Goal: Information Seeking & Learning: Check status

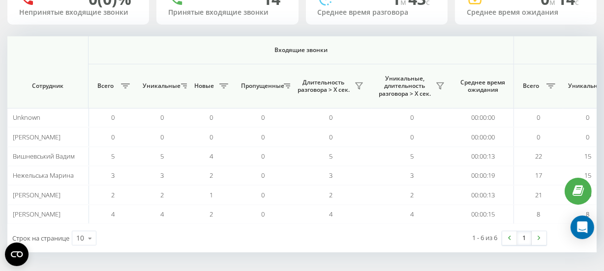
scroll to position [0, 782]
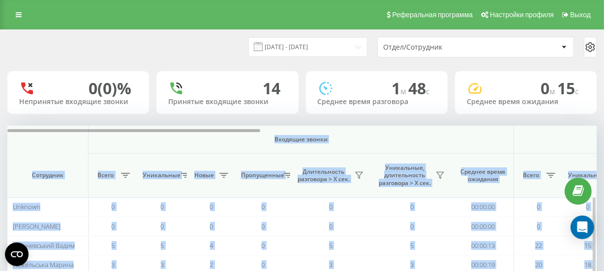
drag, startPoint x: 212, startPoint y: 128, endPoint x: 255, endPoint y: 129, distance: 42.8
click at [255, 129] on div "Входящие звонки Исходящие звонки Все звонки Сотрудник Всего Уникальные Новые Пр…" at bounding box center [301, 220] width 589 height 188
click at [237, 131] on div at bounding box center [133, 130] width 253 height 3
click at [217, 142] on span "Входящие звонки" at bounding box center [301, 140] width 374 height 8
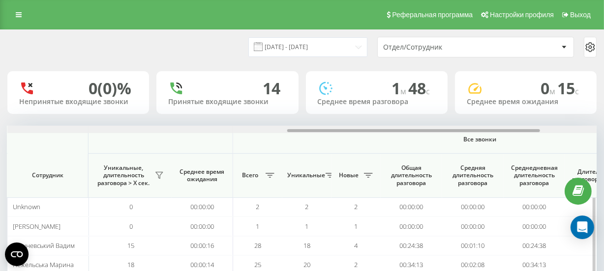
scroll to position [0, 654]
drag, startPoint x: 217, startPoint y: 130, endPoint x: 499, endPoint y: 134, distance: 281.2
click at [499, 134] on div "Входящие звонки Исходящие звонки Все звонки Сотрудник Всего Уникальные Новые Пр…" at bounding box center [301, 220] width 589 height 188
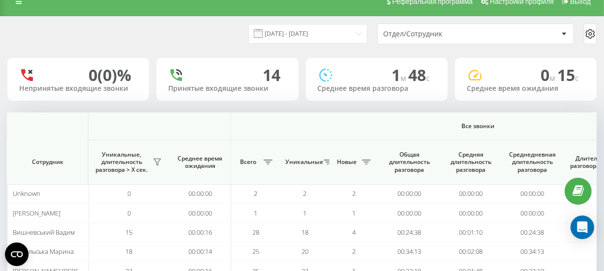
scroll to position [0, 0]
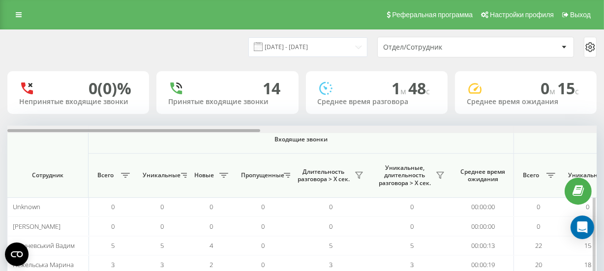
drag, startPoint x: 247, startPoint y: 130, endPoint x: 197, endPoint y: 133, distance: 49.7
click at [197, 133] on div at bounding box center [301, 129] width 589 height 7
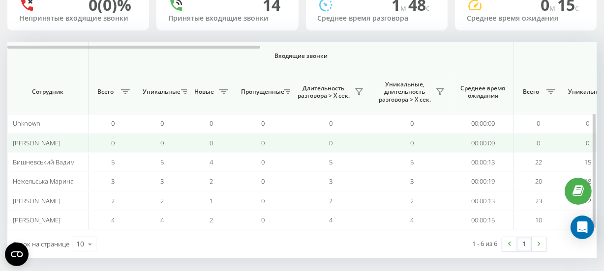
scroll to position [89, 0]
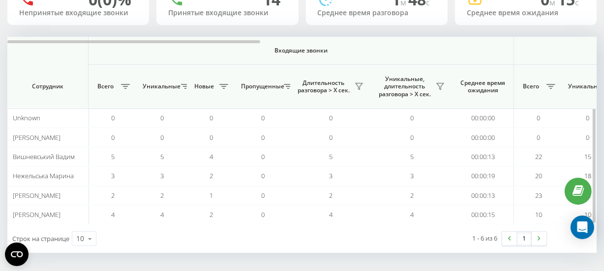
click at [247, 43] on th "Входящие звонки" at bounding box center [300, 51] width 425 height 28
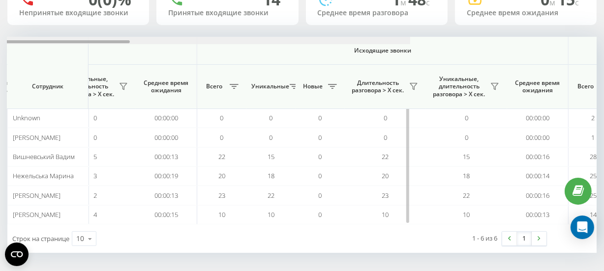
scroll to position [0, 353]
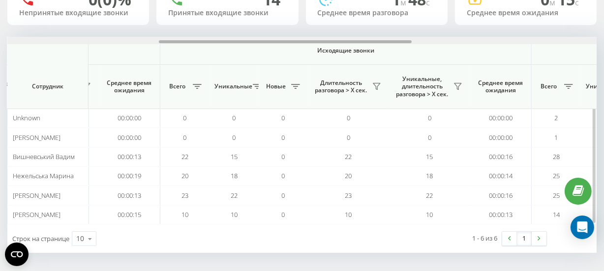
drag, startPoint x: 247, startPoint y: 41, endPoint x: 399, endPoint y: 42, distance: 151.9
click at [399, 42] on div at bounding box center [285, 41] width 253 height 3
